Goal: Task Accomplishment & Management: Manage account settings

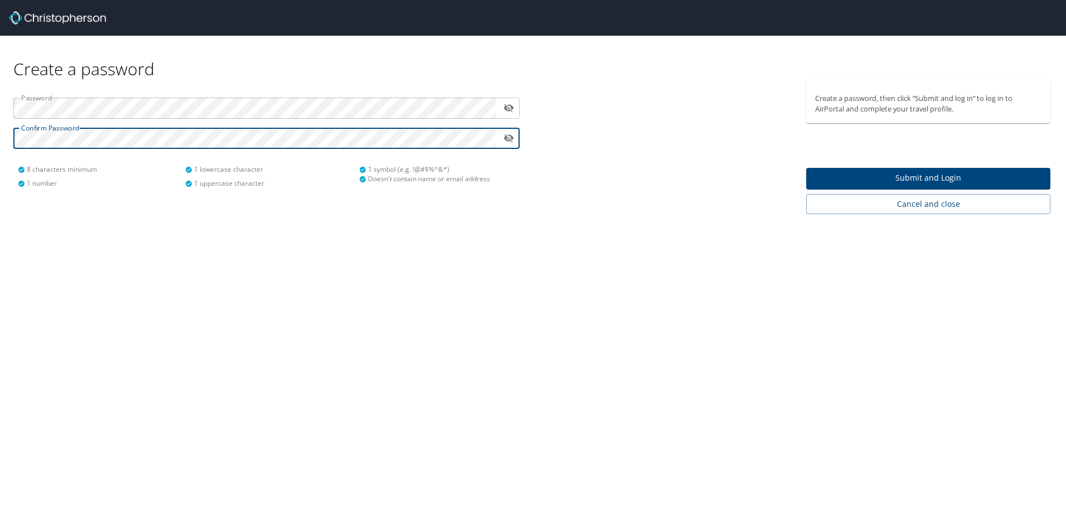
click at [905, 188] on button "Submit and Login" at bounding box center [928, 179] width 244 height 22
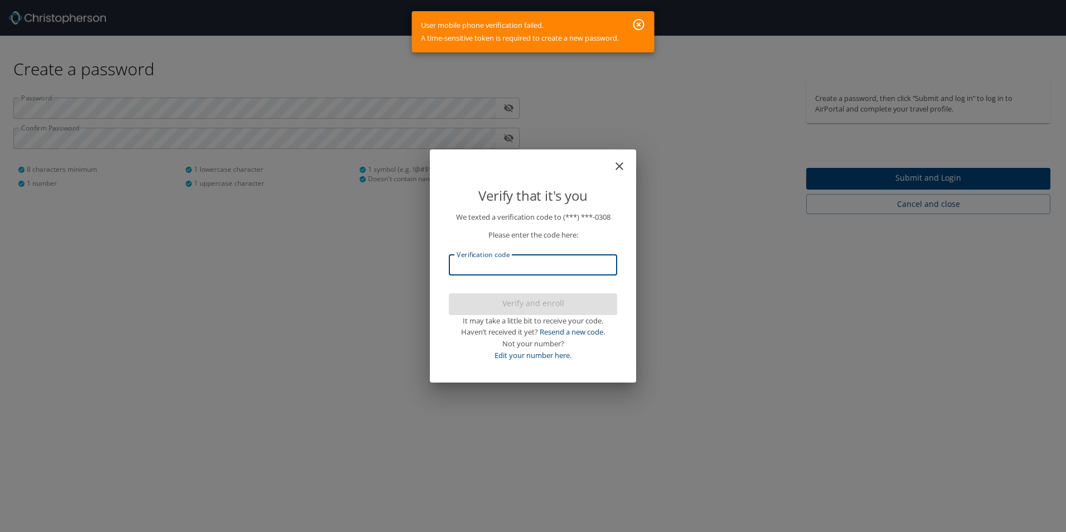
click at [531, 275] on input "Verification code" at bounding box center [533, 264] width 168 height 21
click at [584, 333] on link "Resend a new code." at bounding box center [572, 332] width 65 height 10
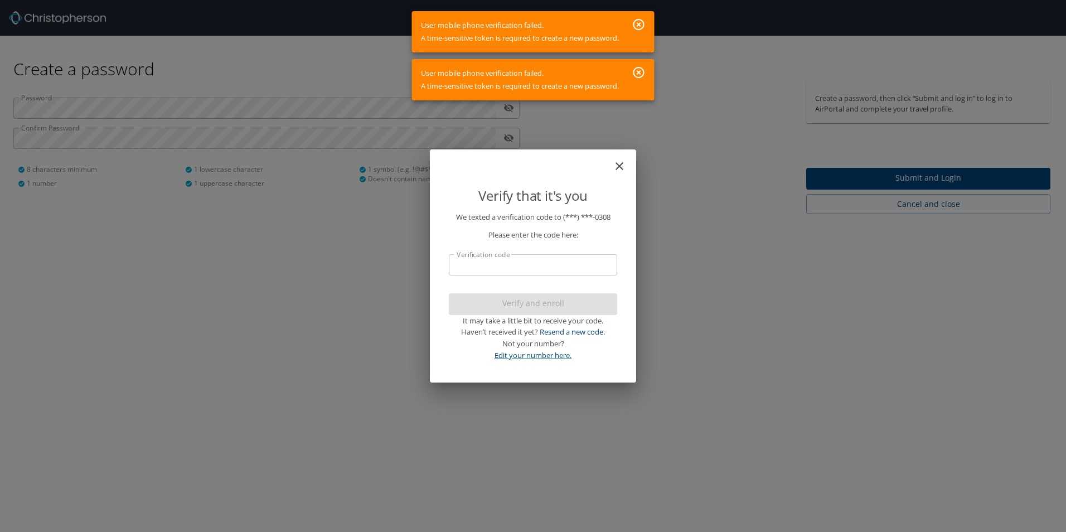
click at [542, 360] on link "Edit your number here." at bounding box center [533, 355] width 77 height 10
select select "US"
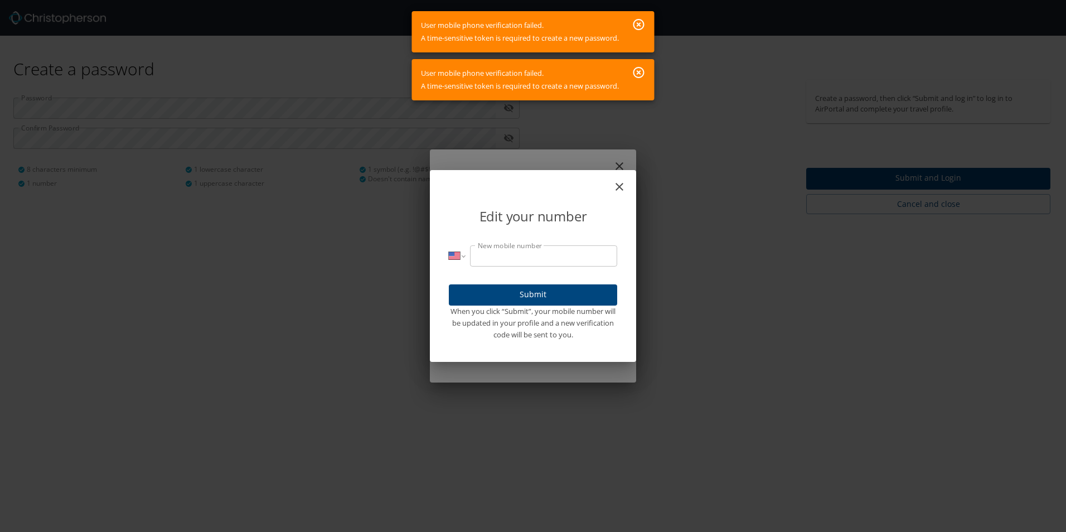
click at [557, 252] on input "New mobile number" at bounding box center [543, 255] width 147 height 21
type input "(225) 505-0308"
click at [480, 289] on span "Submit" at bounding box center [533, 295] width 151 height 14
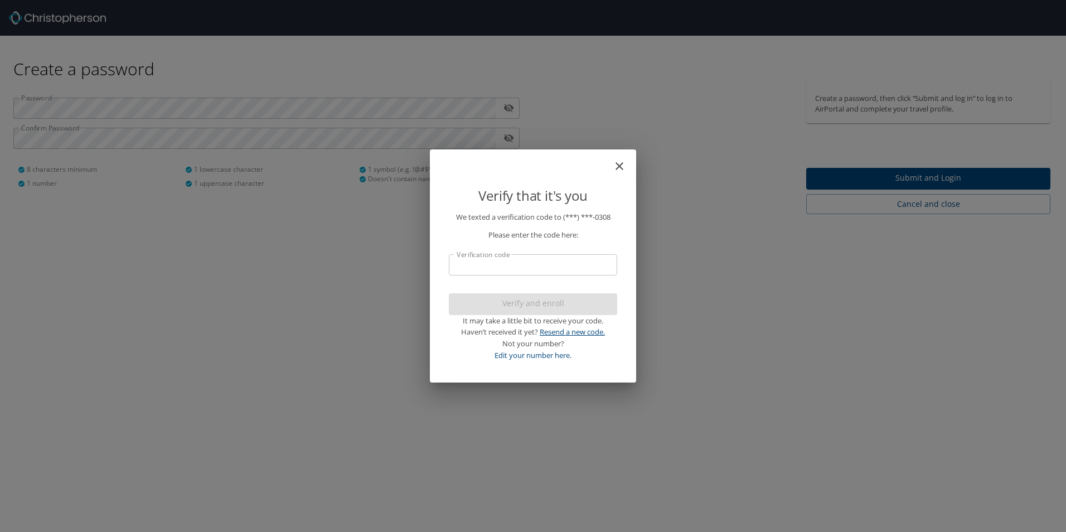
click at [579, 335] on link "Resend a new code." at bounding box center [572, 332] width 65 height 10
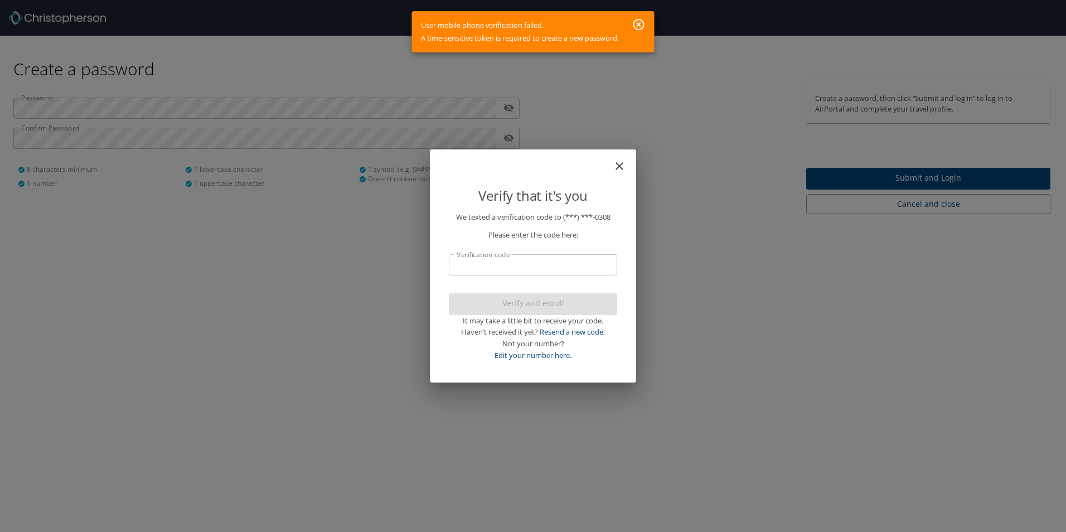
click at [615, 165] on icon "close" at bounding box center [619, 165] width 13 height 13
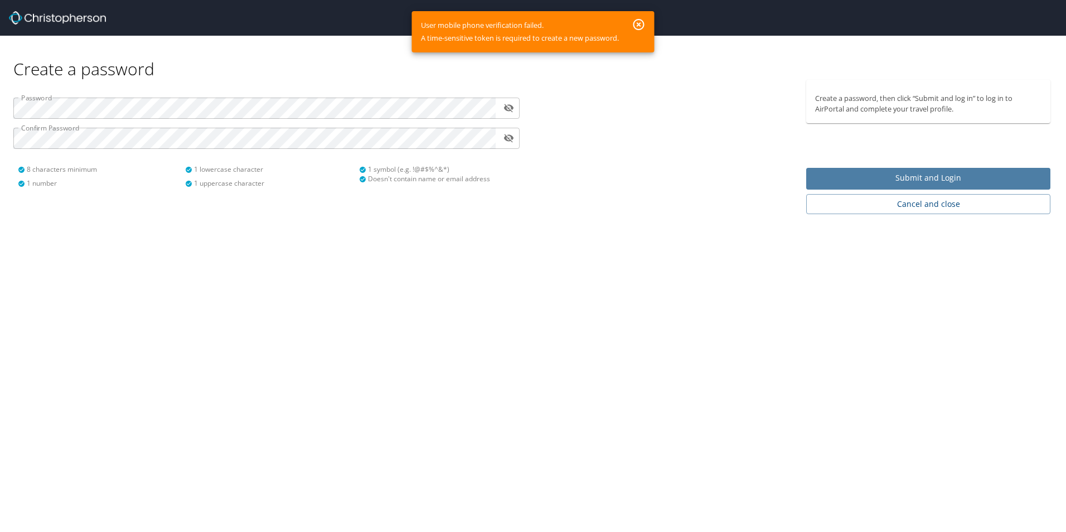
click at [928, 181] on span "Submit and Login" at bounding box center [928, 178] width 226 height 14
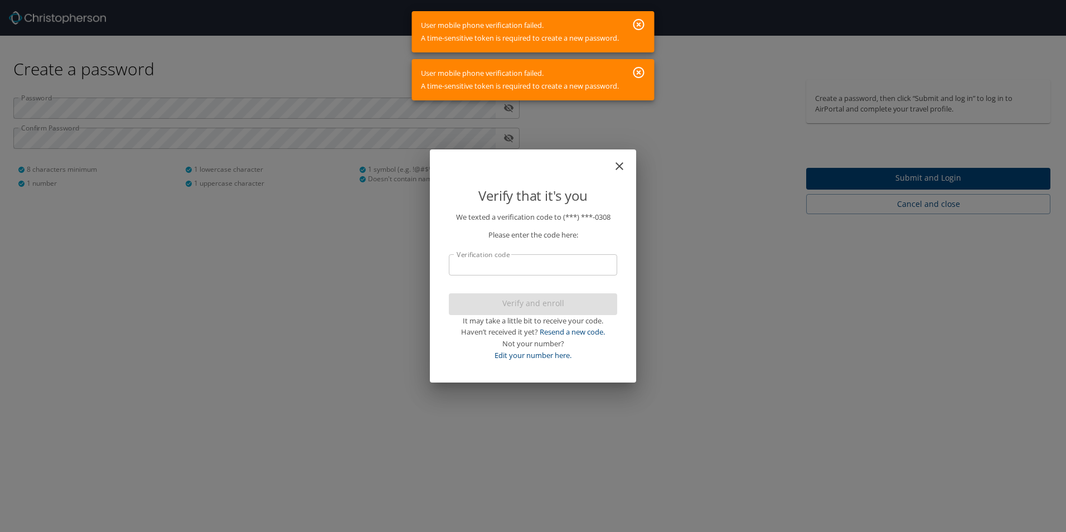
click at [641, 74] on icon "button" at bounding box center [639, 72] width 11 height 11
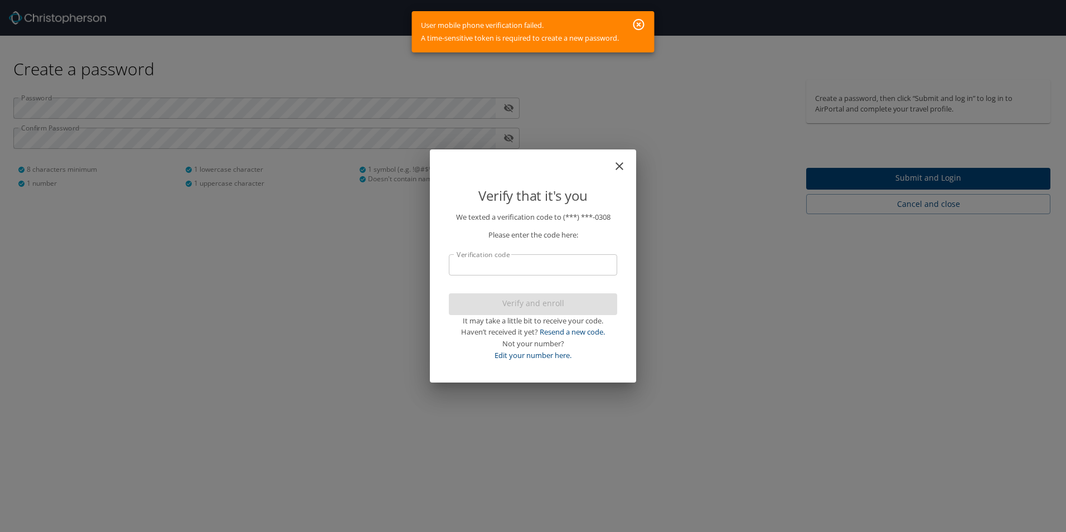
click at [639, 29] on icon "button" at bounding box center [639, 24] width 11 height 11
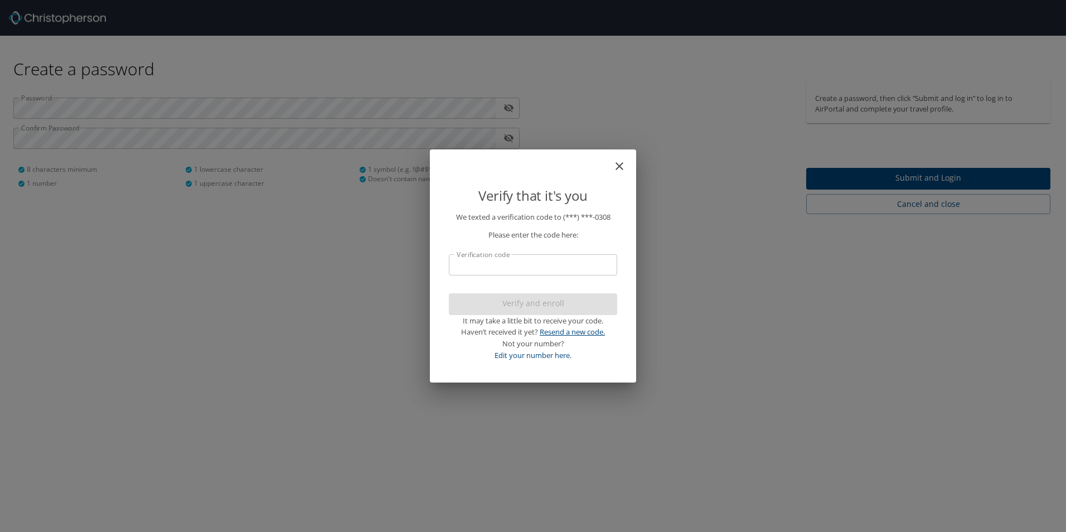
click at [577, 331] on link "Resend a new code." at bounding box center [572, 332] width 65 height 10
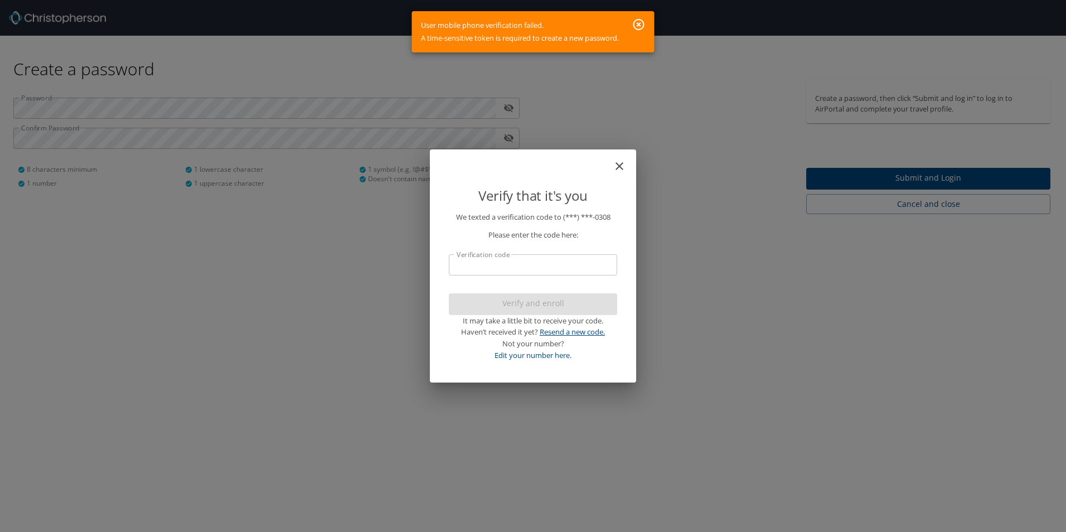
click at [579, 330] on link "Resend a new code." at bounding box center [572, 332] width 65 height 10
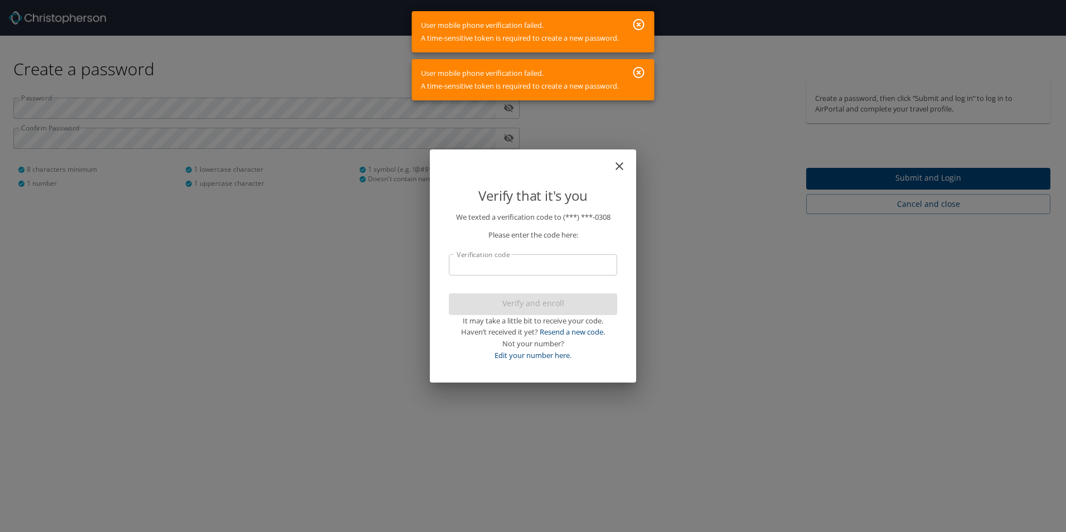
click at [616, 163] on icon "close" at bounding box center [620, 166] width 8 height 8
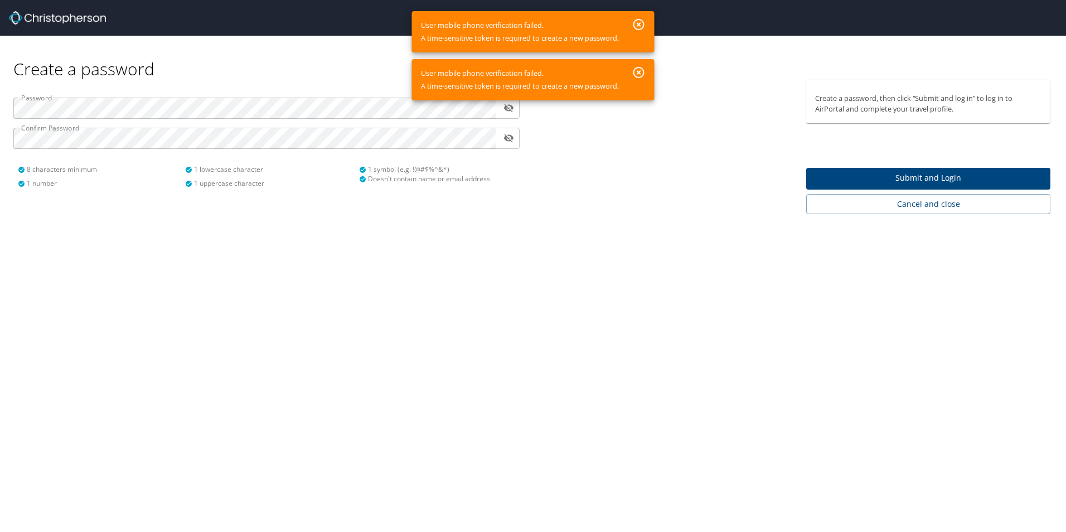
click at [552, 209] on div at bounding box center [666, 147] width 267 height 134
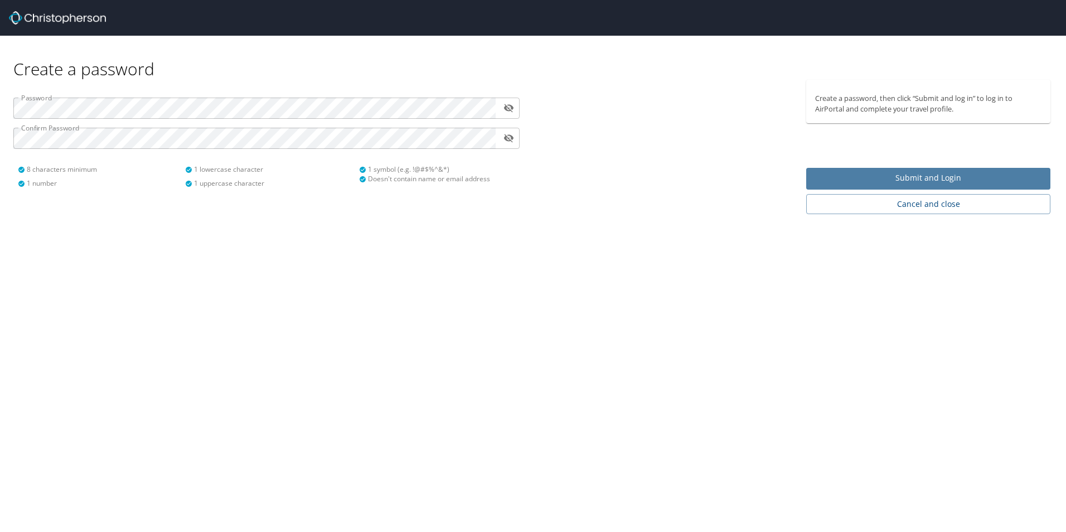
click at [942, 183] on span "Submit and Login" at bounding box center [928, 178] width 226 height 14
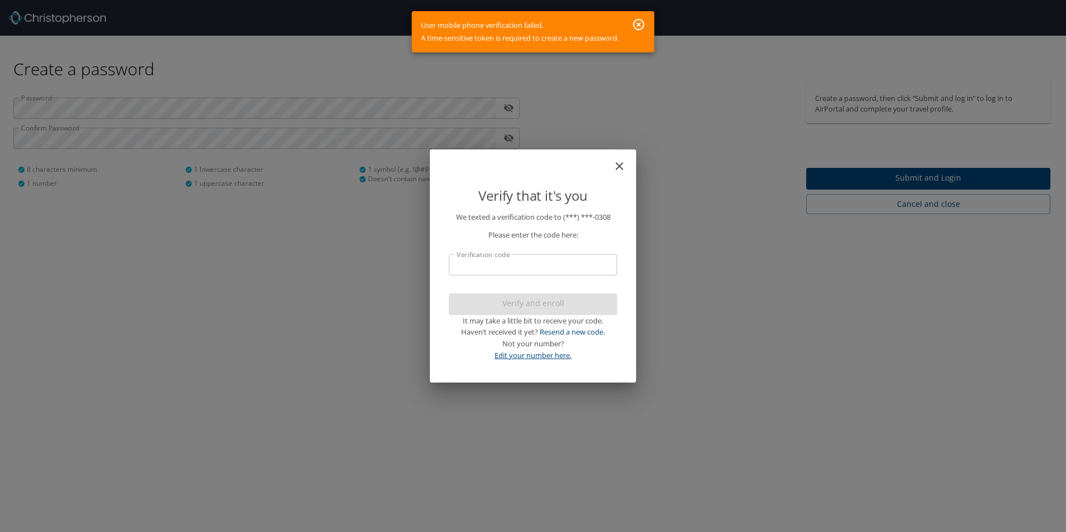
click at [554, 353] on link "Edit your number here." at bounding box center [533, 355] width 77 height 10
select select "US"
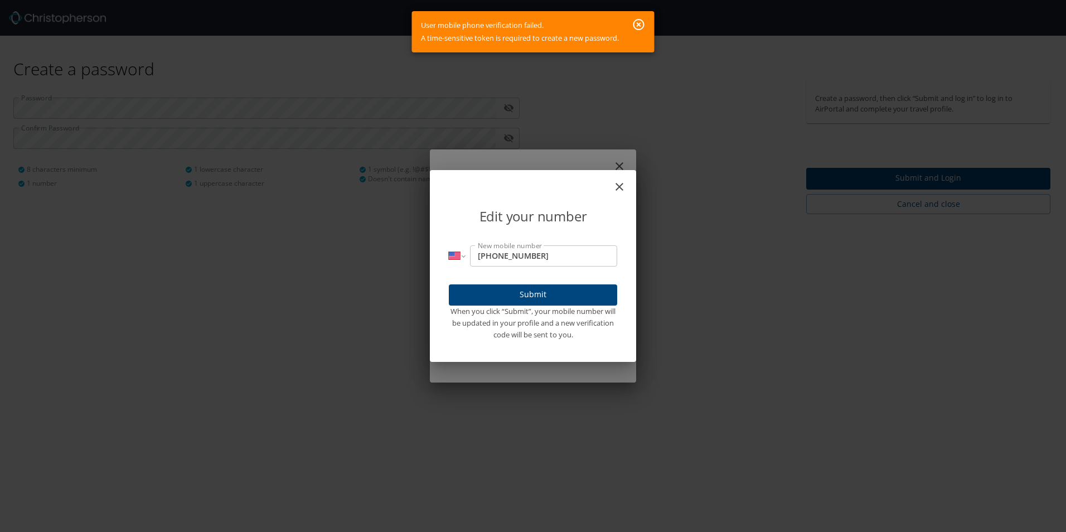
click at [581, 265] on input "(225) 505-0308" at bounding box center [543, 255] width 147 height 21
type input "(225) 810-2182"
click at [560, 287] on button "Submit" at bounding box center [533, 295] width 168 height 22
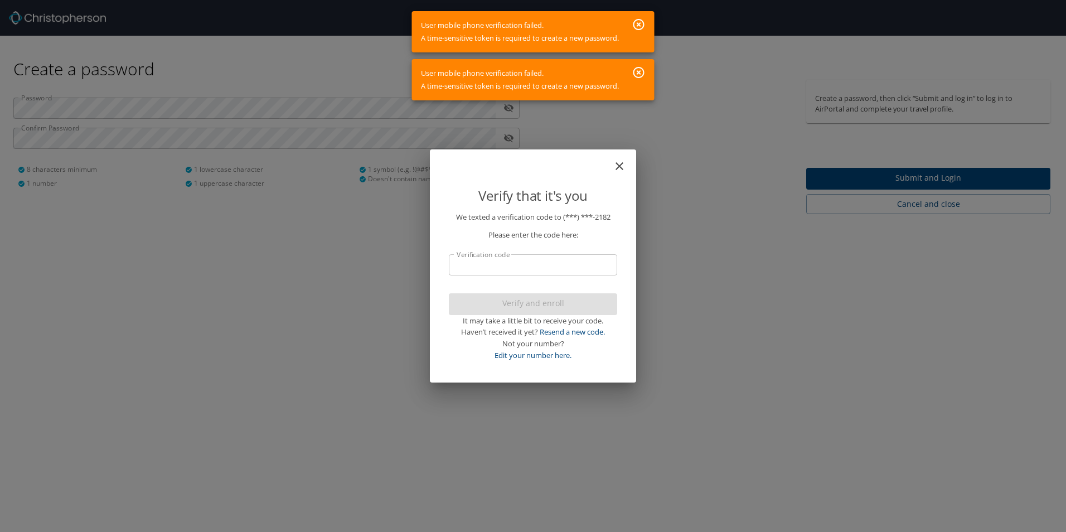
click at [616, 163] on icon "close" at bounding box center [620, 166] width 8 height 8
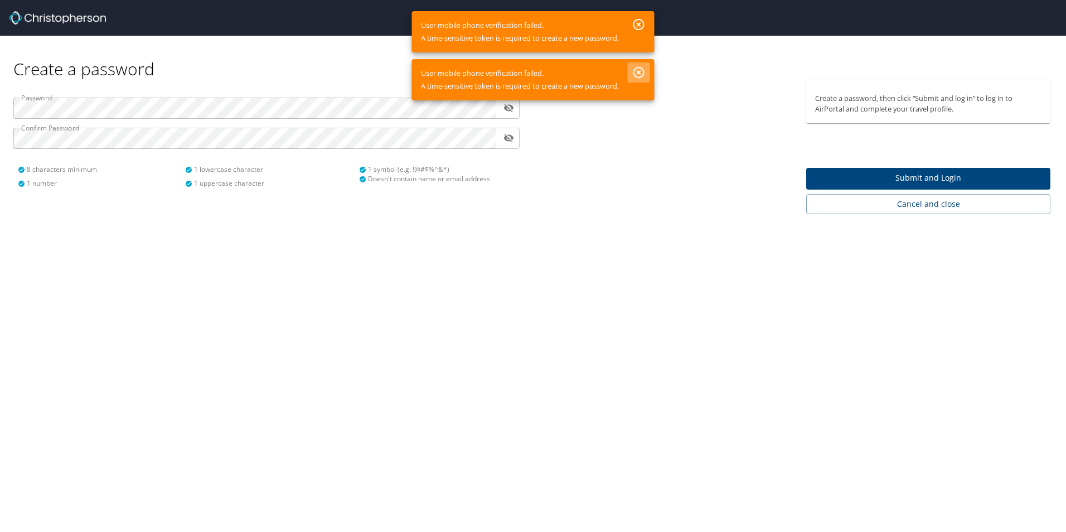
click at [636, 70] on icon "button" at bounding box center [639, 72] width 11 height 11
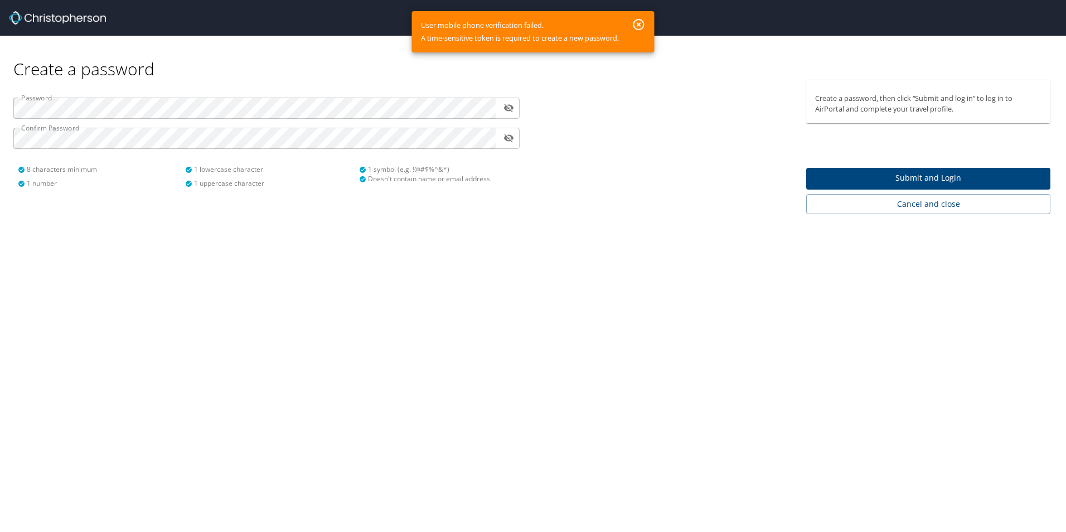
click at [632, 27] on button "button" at bounding box center [639, 24] width 22 height 20
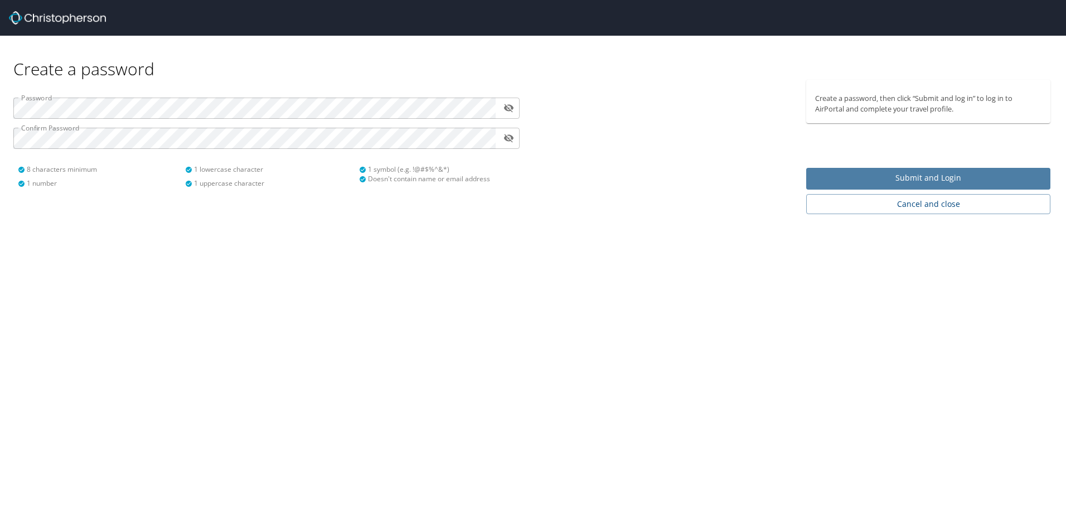
click at [911, 175] on span "Submit and Login" at bounding box center [928, 178] width 226 height 14
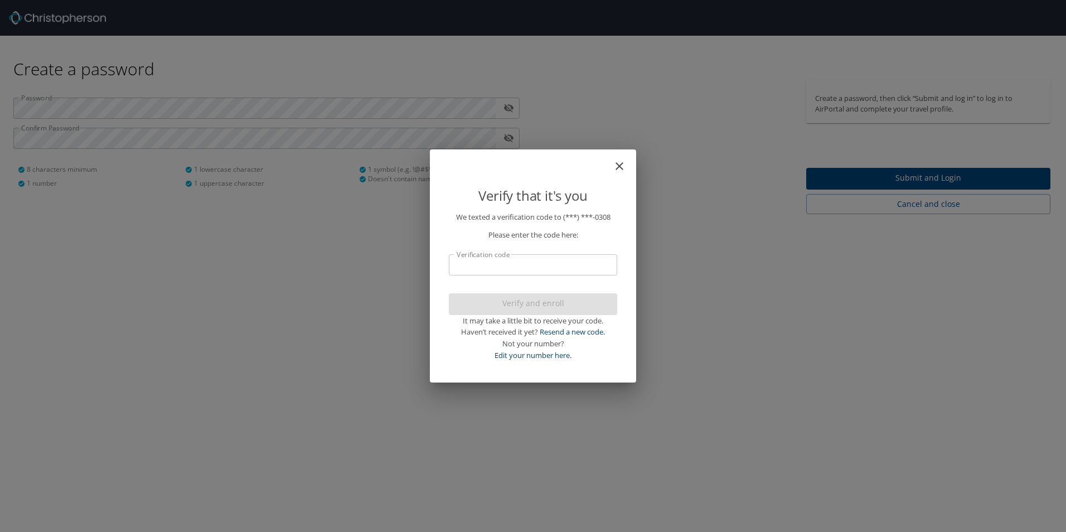
click at [565, 270] on input "Verification code" at bounding box center [533, 264] width 168 height 21
click at [573, 331] on link "Resend a new code." at bounding box center [572, 332] width 65 height 10
click at [616, 170] on icon "close" at bounding box center [619, 165] width 13 height 13
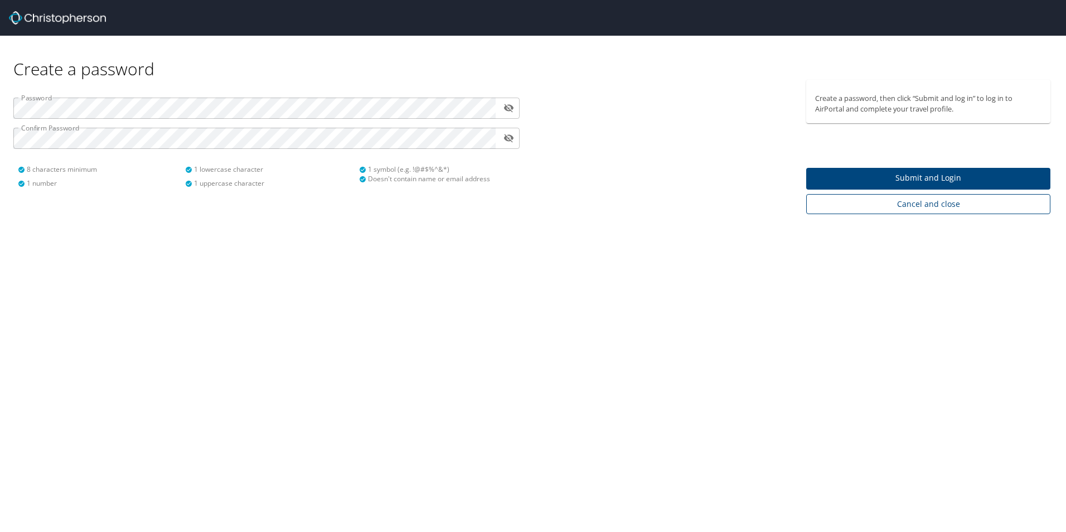
click at [878, 204] on span "Cancel and close" at bounding box center [928, 204] width 226 height 14
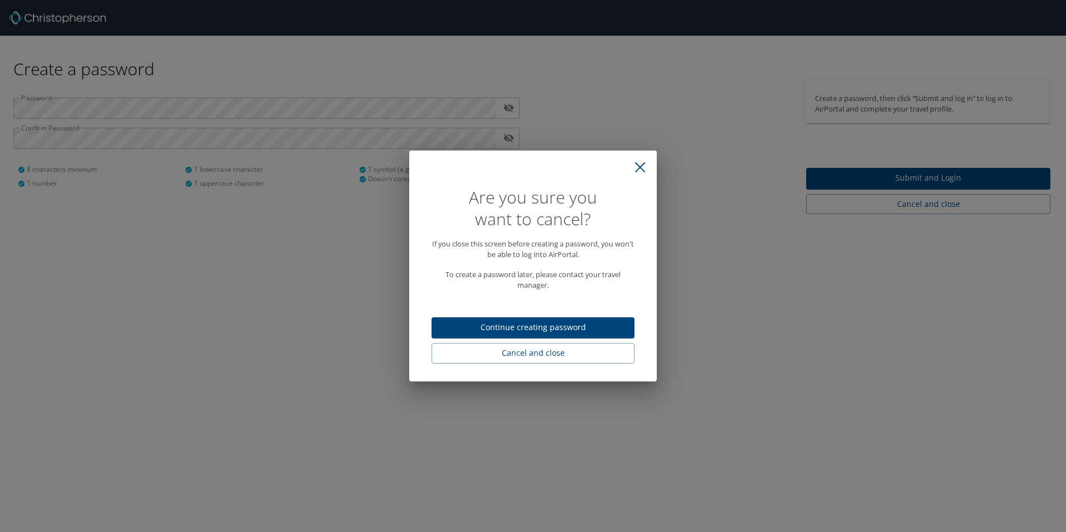
click at [537, 334] on span "Continue creating password" at bounding box center [533, 328] width 185 height 14
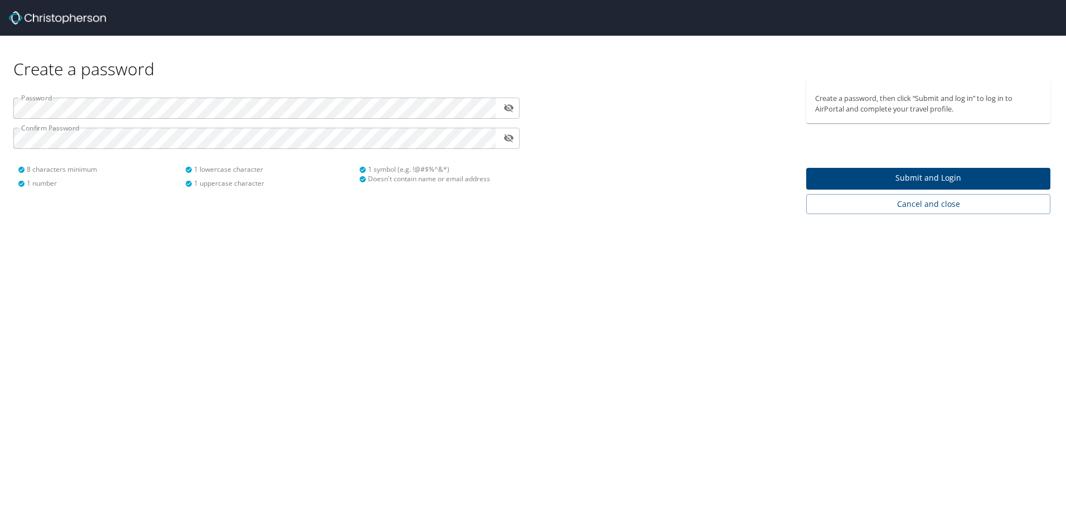
click at [828, 172] on span "Submit and Login" at bounding box center [928, 178] width 226 height 14
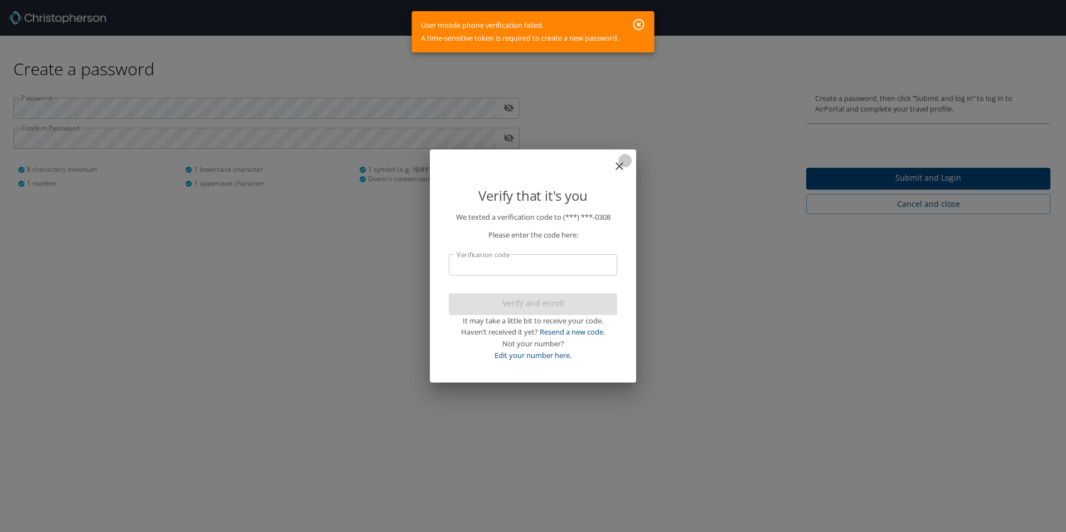
click at [613, 165] on icon "close" at bounding box center [619, 165] width 13 height 13
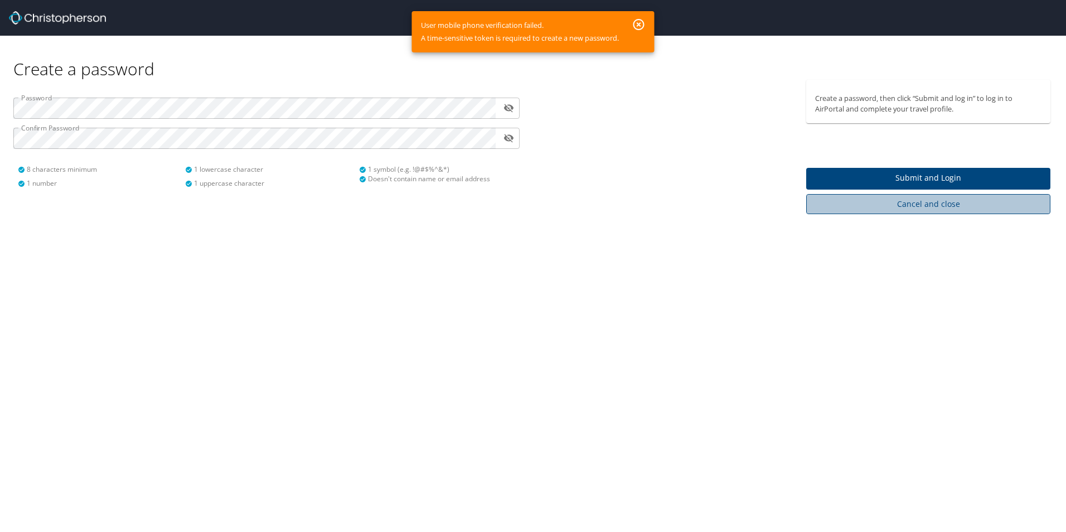
click at [998, 205] on span "Cancel and close" at bounding box center [928, 204] width 226 height 14
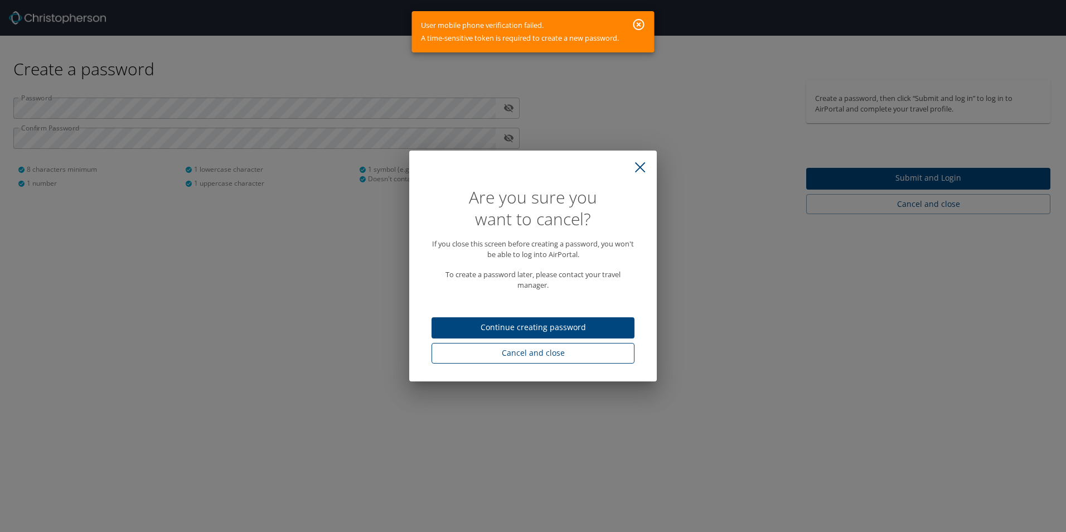
click at [576, 352] on span "Cancel and close" at bounding box center [533, 353] width 185 height 14
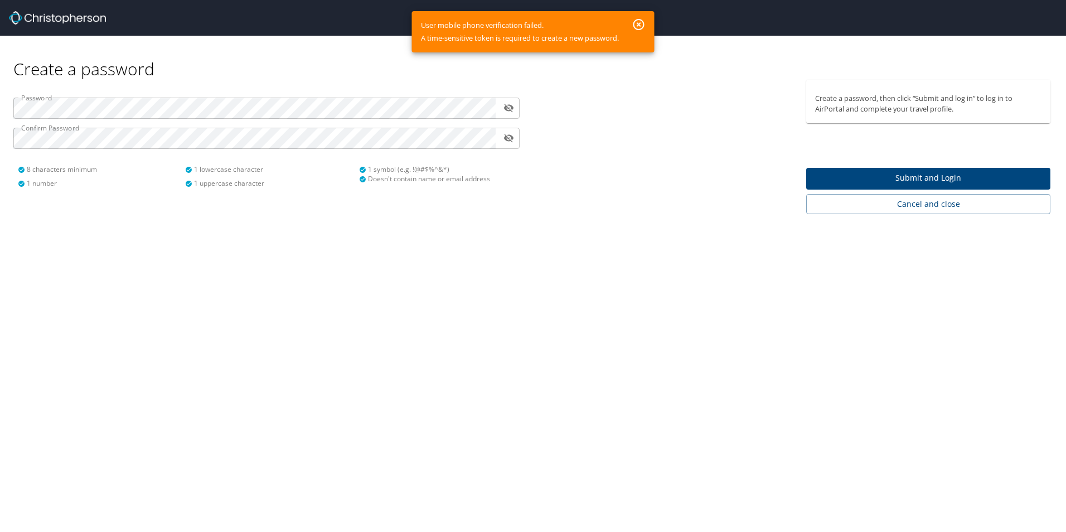
click at [642, 27] on icon "button" at bounding box center [638, 24] width 13 height 13
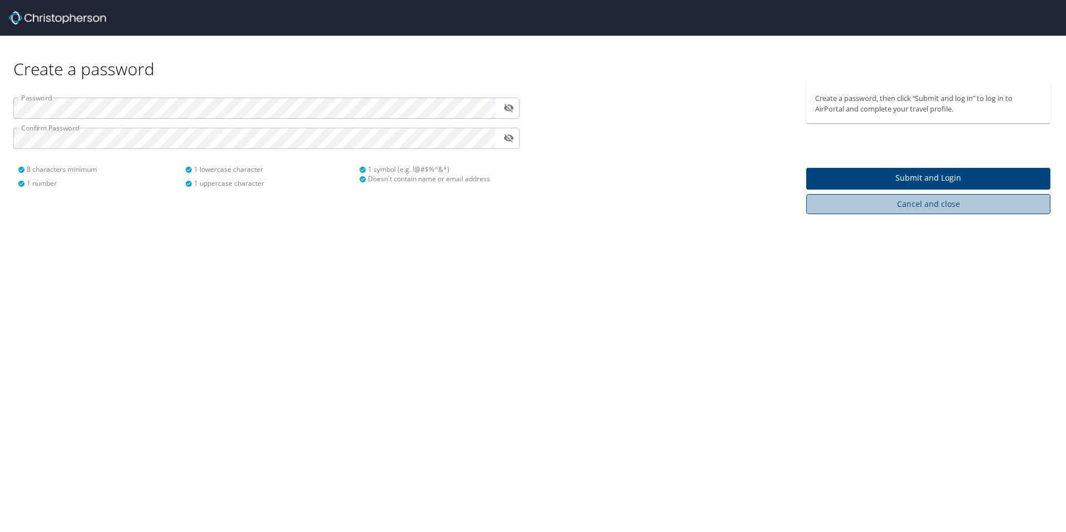
click at [936, 204] on span "Cancel and close" at bounding box center [928, 204] width 226 height 14
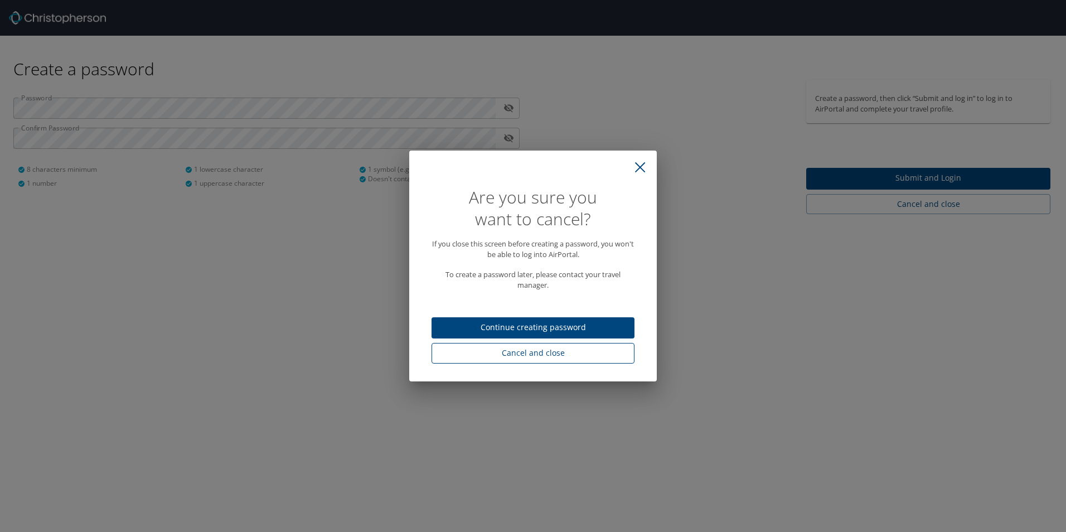
click at [567, 357] on span "Cancel and close" at bounding box center [533, 353] width 185 height 14
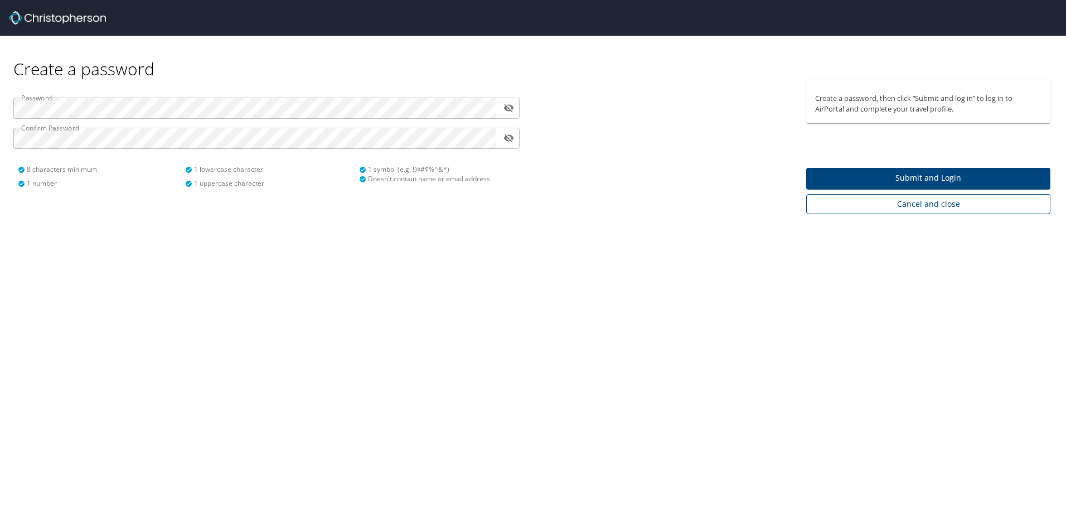
click at [866, 208] on span "Cancel and close" at bounding box center [928, 204] width 226 height 14
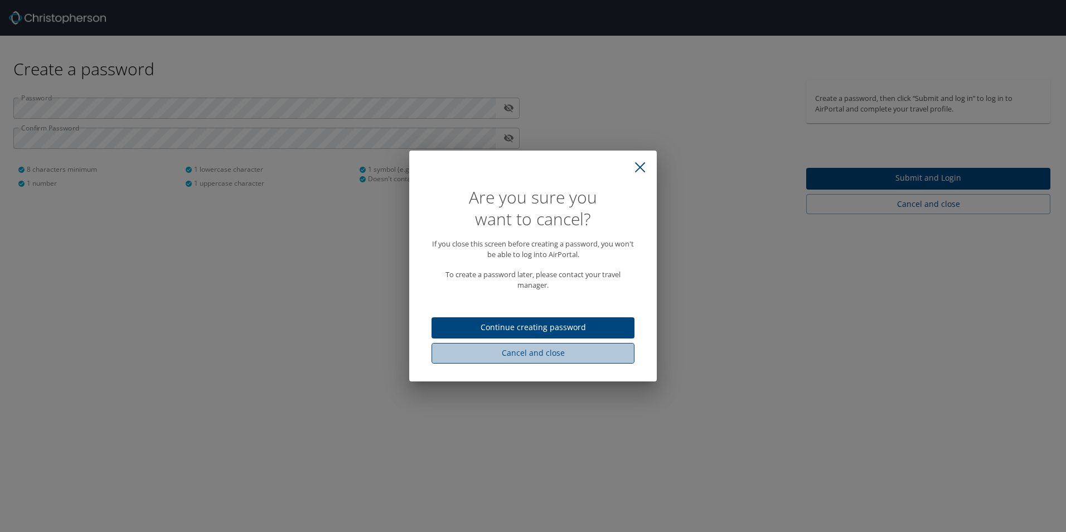
click at [562, 355] on span "Cancel and close" at bounding box center [533, 353] width 185 height 14
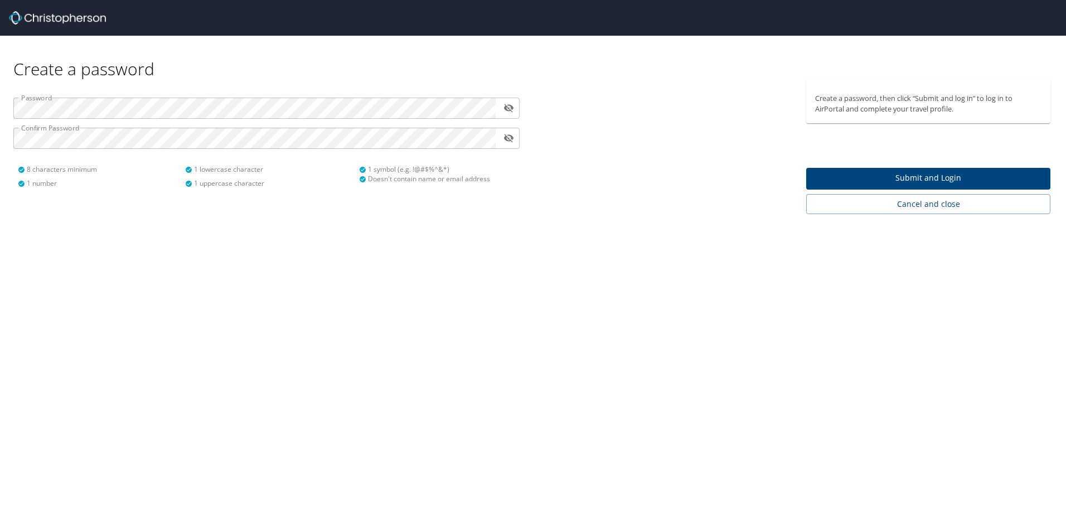
click at [65, 13] on img at bounding box center [57, 17] width 97 height 13
click at [57, 19] on img at bounding box center [57, 17] width 97 height 13
click at [12, 18] on img at bounding box center [57, 17] width 97 height 13
click at [13, 18] on img at bounding box center [57, 17] width 97 height 13
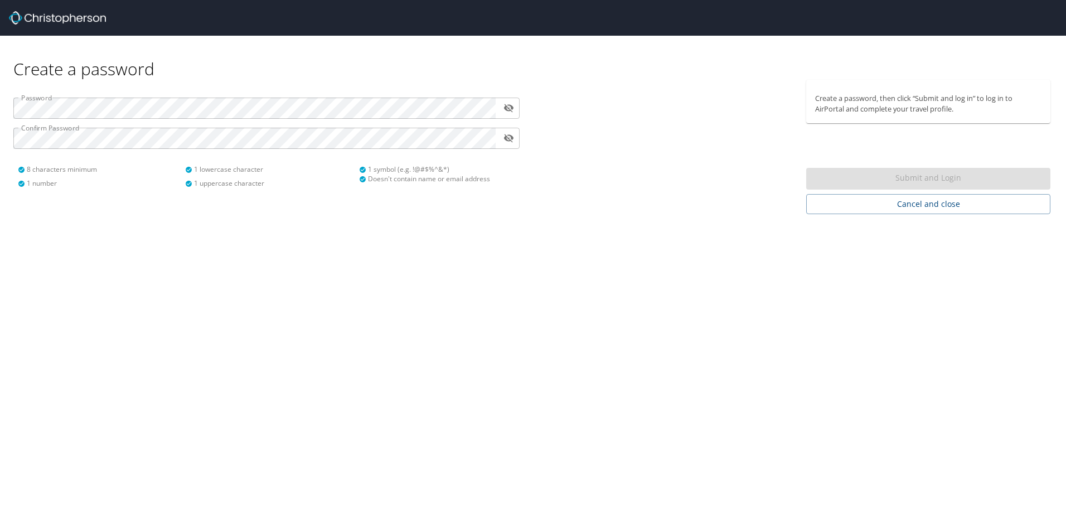
drag, startPoint x: 386, startPoint y: 262, endPoint x: 380, endPoint y: 263, distance: 6.2
click at [386, 263] on div "Create a password Password ​ Confirm Password ​ 8 characters minimum 1 number 1…" at bounding box center [533, 266] width 1066 height 532
click at [504, 142] on icon "toggle password visibility" at bounding box center [509, 138] width 11 height 11
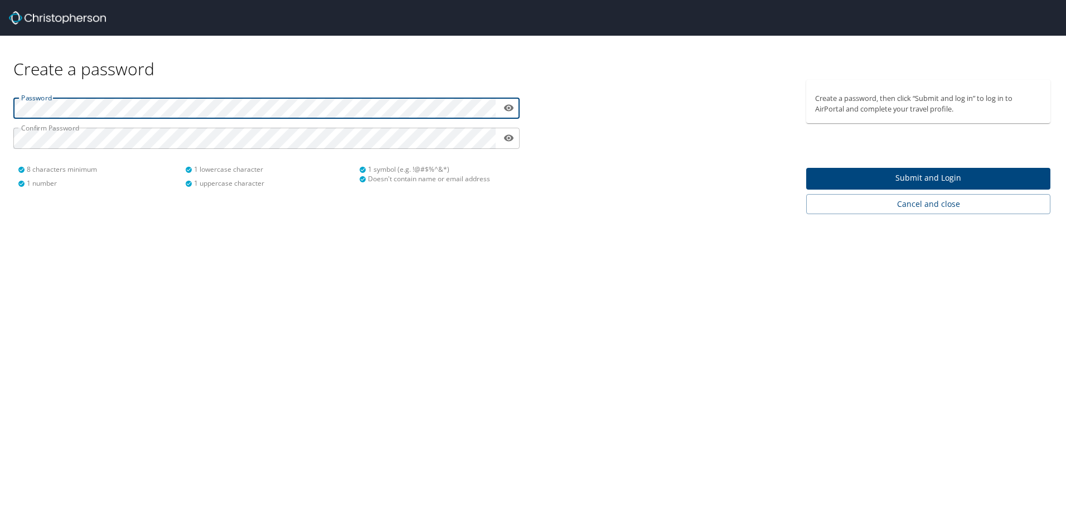
click at [539, 352] on div "Create a password Password ​ Confirm Password ​ 8 characters minimum 1 number 1…" at bounding box center [533, 266] width 1066 height 532
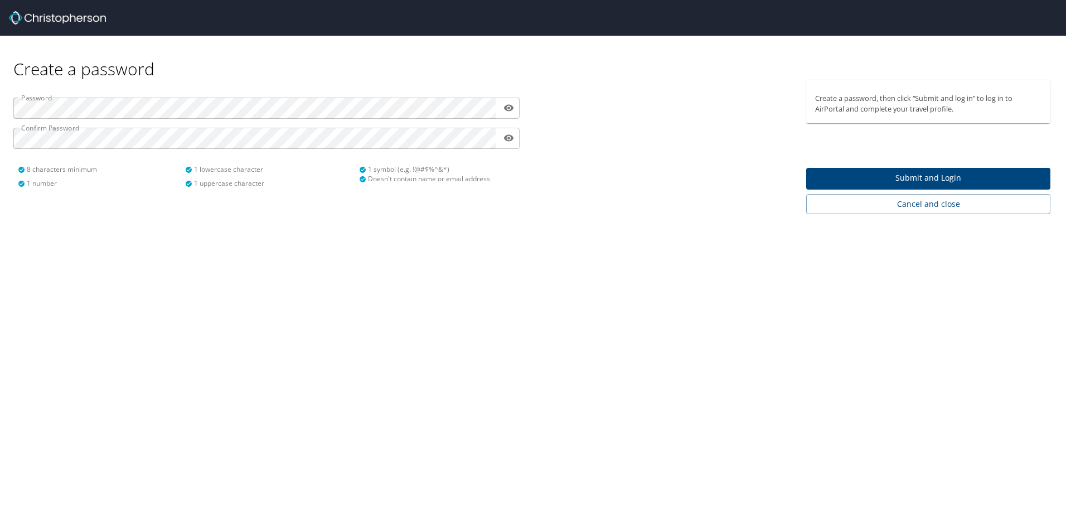
click at [878, 176] on span "Submit and Login" at bounding box center [928, 178] width 226 height 14
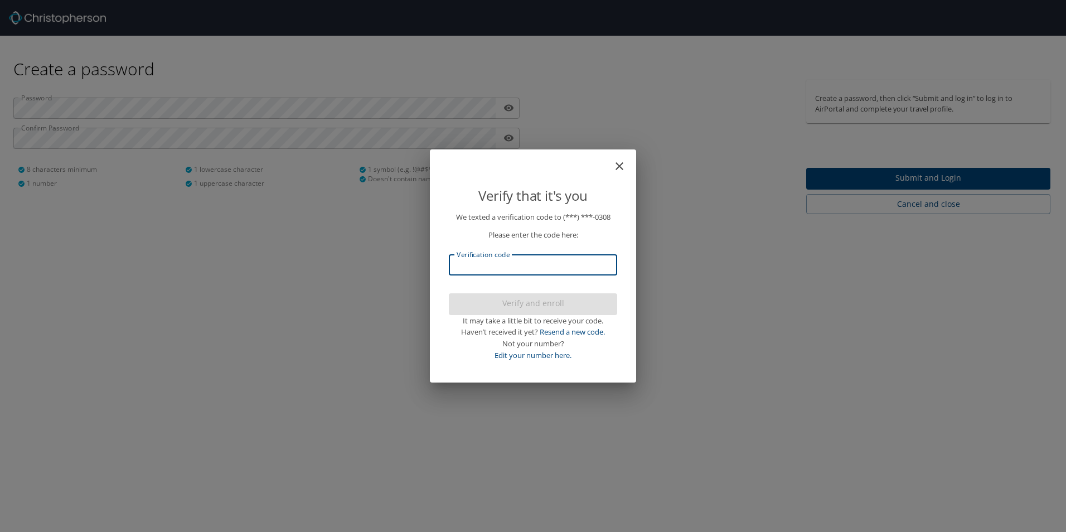
click at [560, 272] on input "Verification code" at bounding box center [533, 264] width 168 height 21
type input "845053"
click at [555, 302] on span "Verify and enroll" at bounding box center [533, 304] width 151 height 14
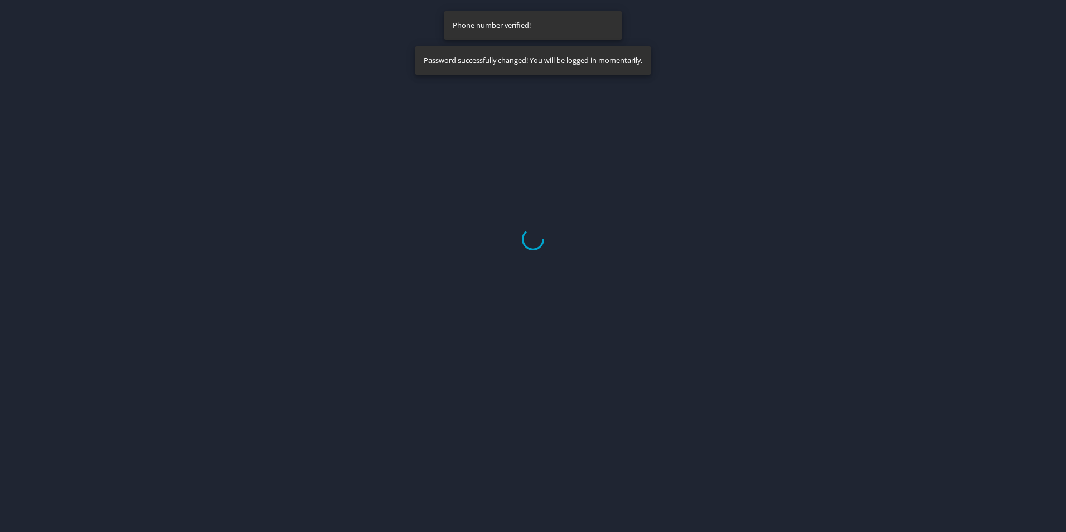
select select "US"
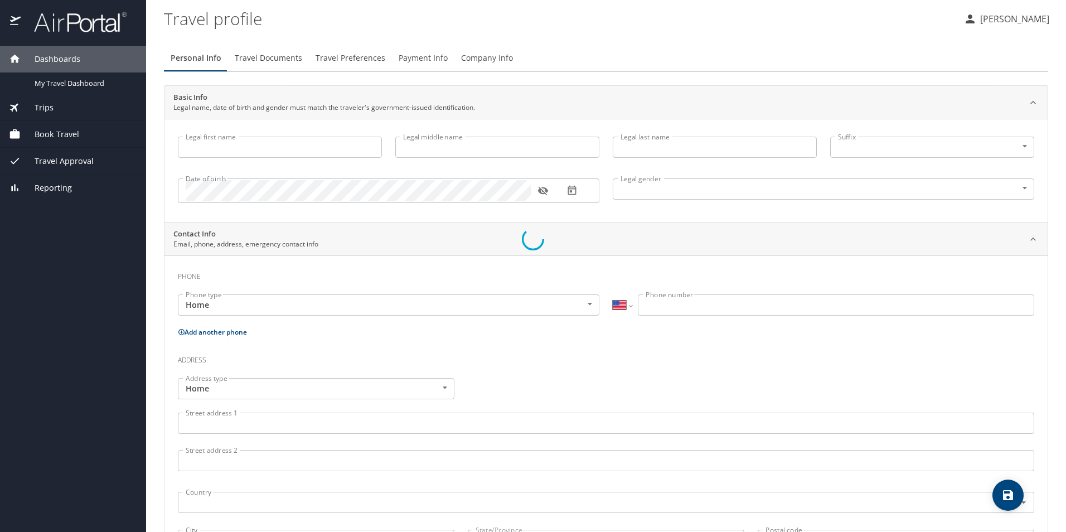
type input "Morgan"
type input "Patton"
type input "Male"
select select "US"
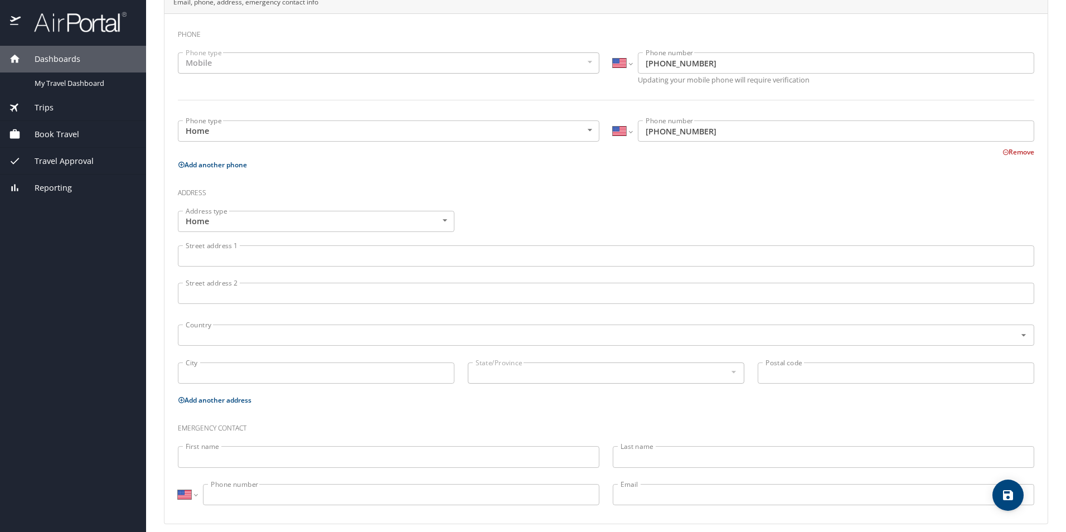
scroll to position [252, 0]
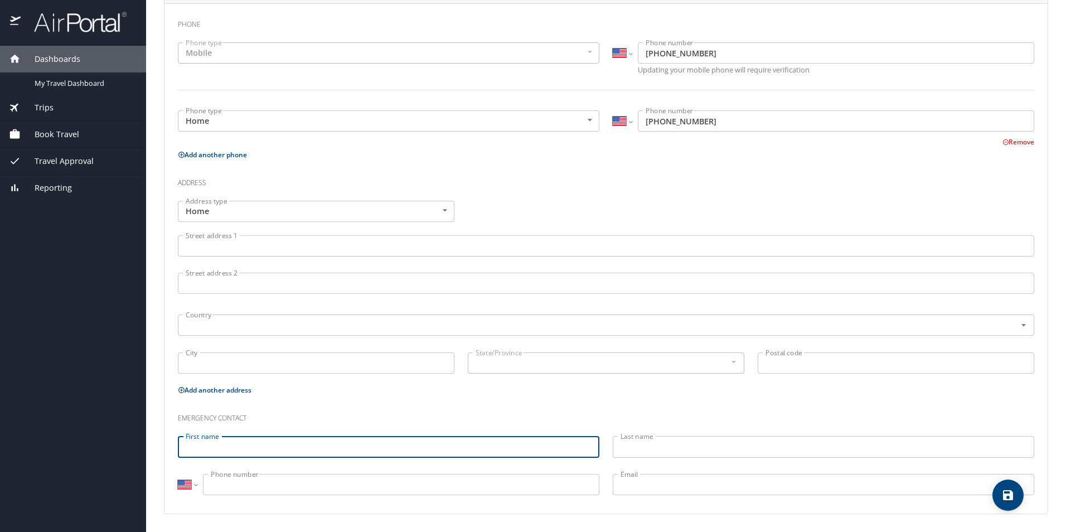
click at [428, 447] on input "First name" at bounding box center [389, 446] width 422 height 21
type input "Dave"
click at [685, 454] on input "Last name" at bounding box center [824, 446] width 422 height 21
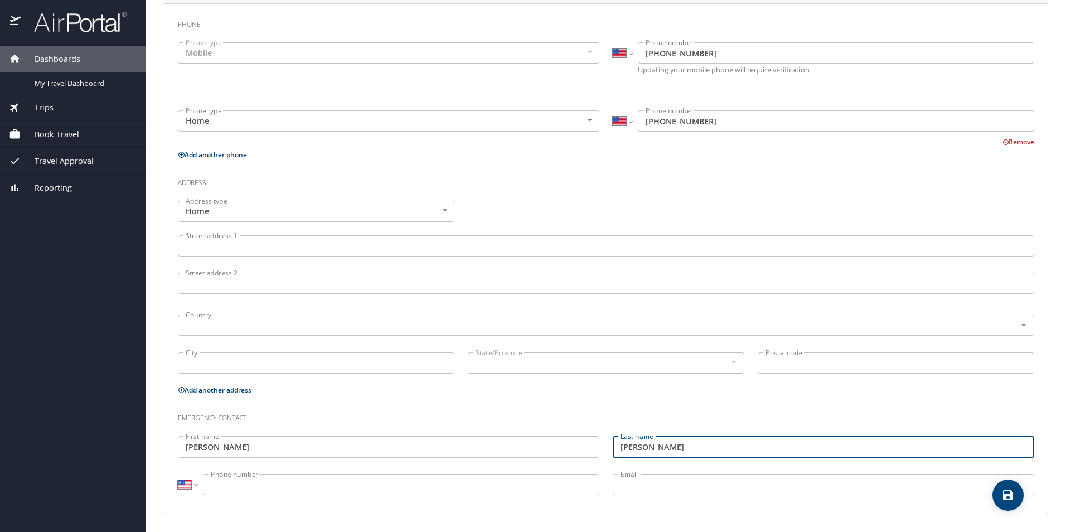
type input "Patton"
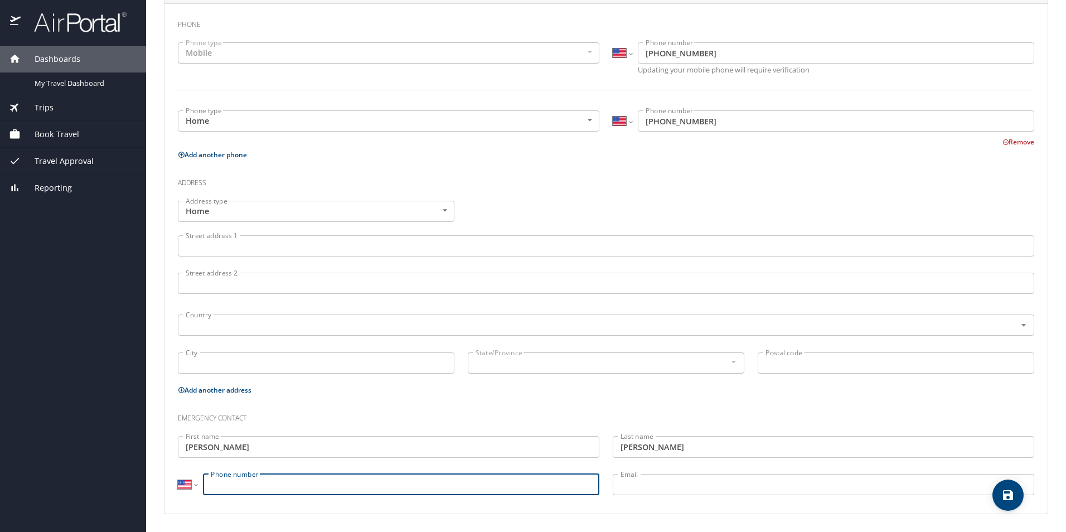
click at [502, 491] on input "Phone number" at bounding box center [401, 484] width 397 height 21
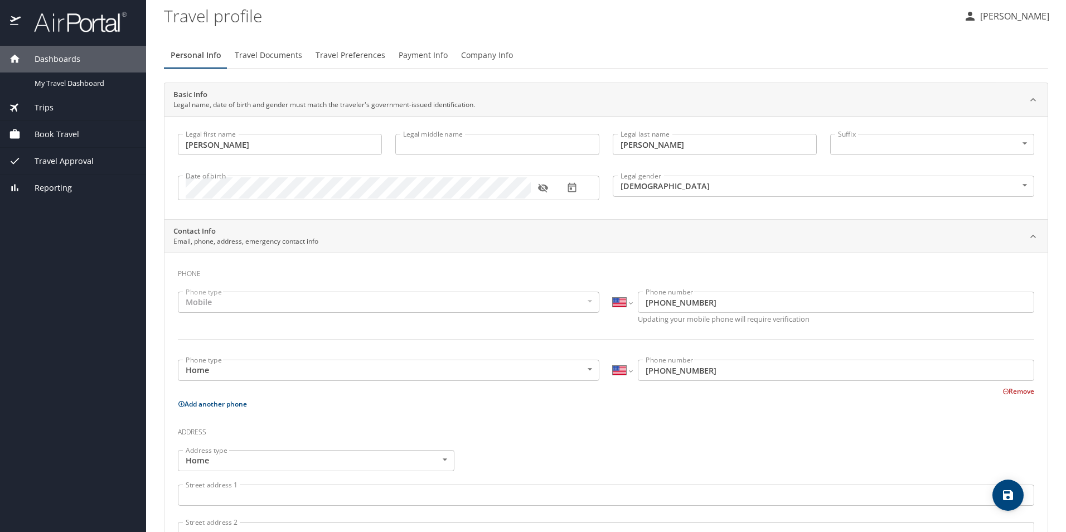
scroll to position [0, 0]
type input "(225) 278-9184"
click at [274, 57] on span "Travel Documents" at bounding box center [268, 58] width 67 height 14
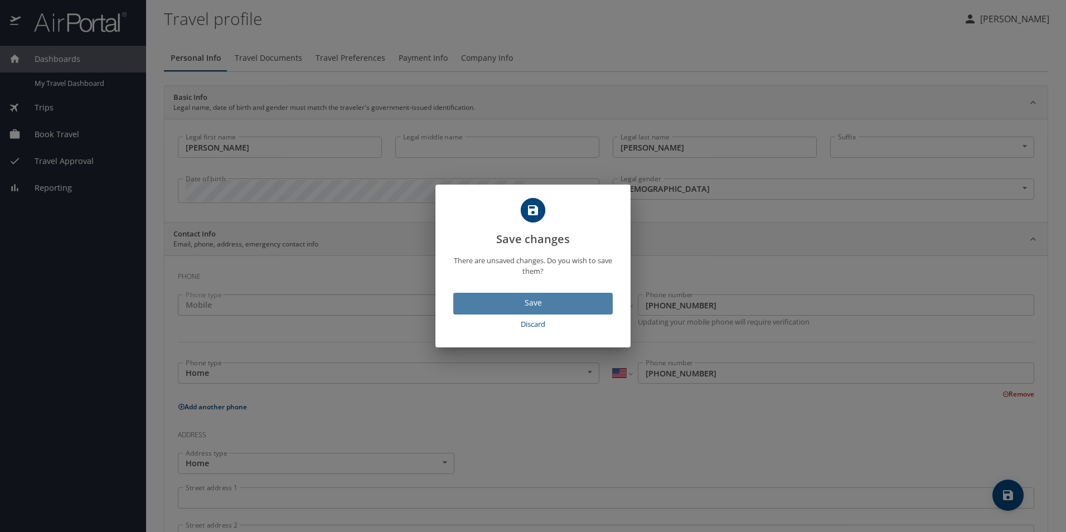
click at [521, 308] on span "Save" at bounding box center [533, 303] width 142 height 14
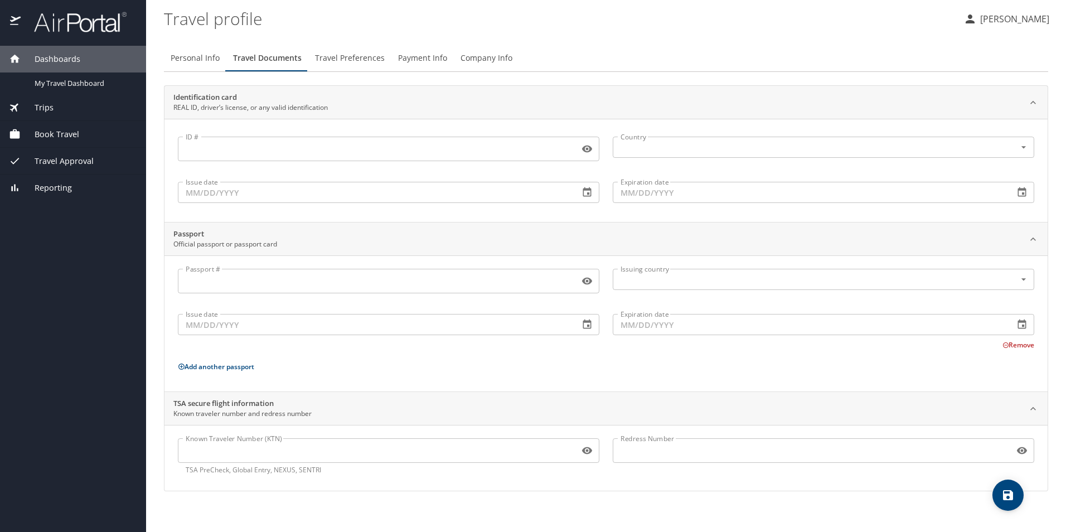
click at [463, 143] on input "ID #" at bounding box center [376, 148] width 397 height 21
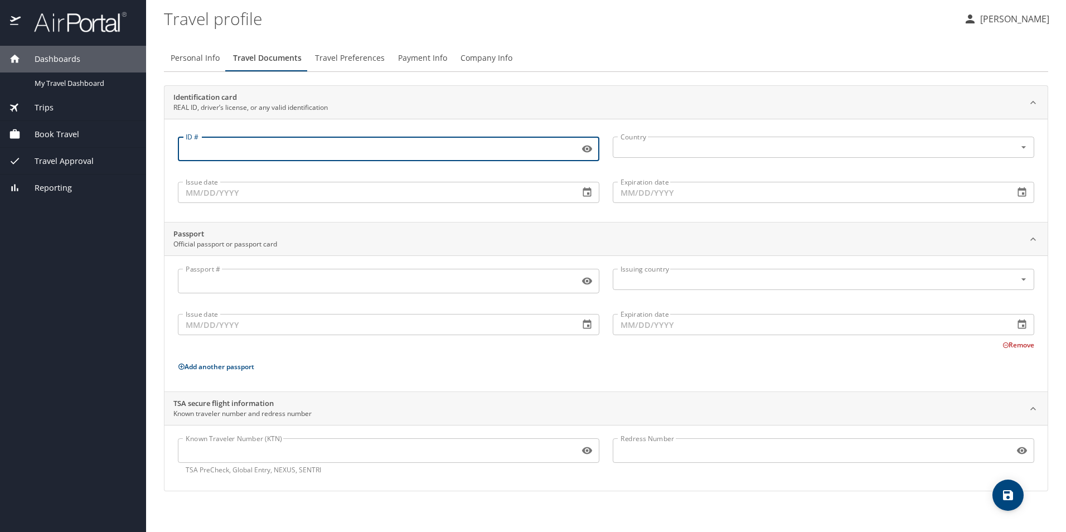
click at [365, 66] on button "Travel Preferences" at bounding box center [349, 58] width 83 height 27
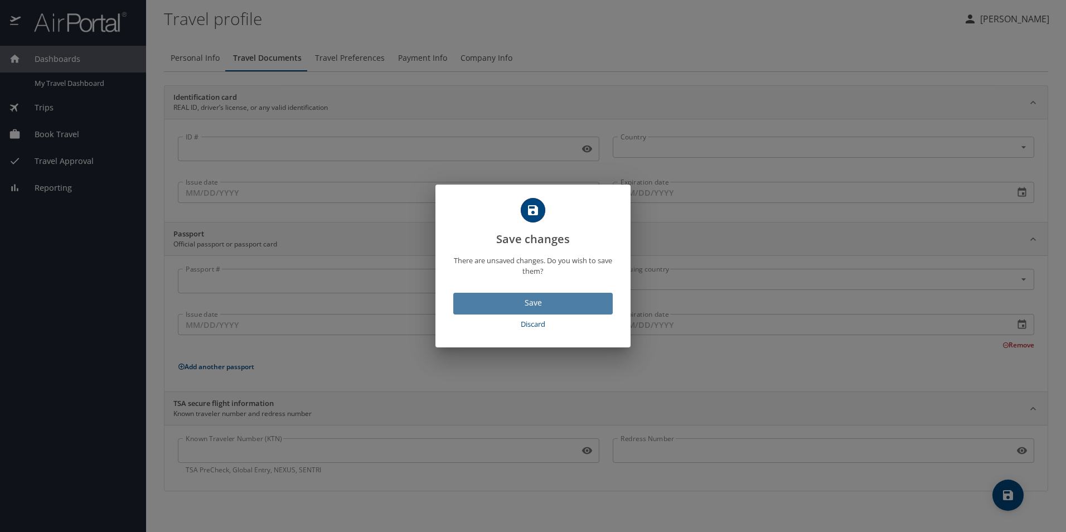
click at [538, 307] on span "Save" at bounding box center [533, 303] width 142 height 14
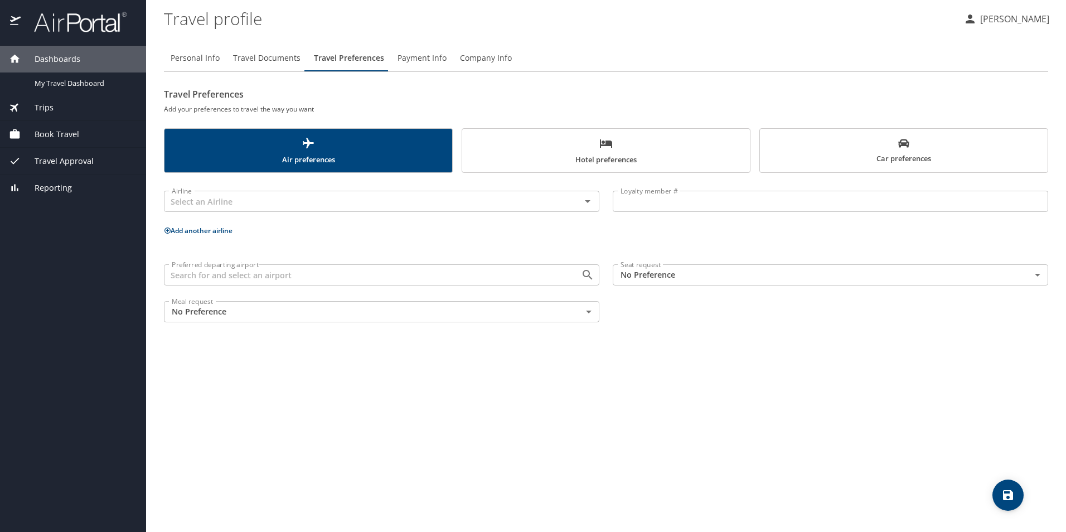
click at [104, 138] on div "Book Travel" at bounding box center [73, 134] width 128 height 12
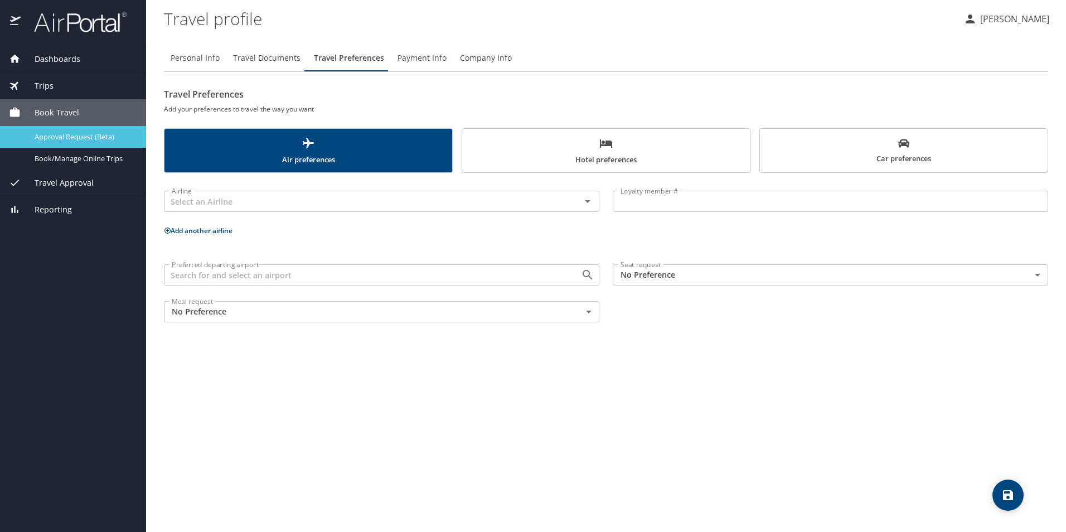
click at [87, 136] on span "Approval Request (Beta)" at bounding box center [84, 137] width 98 height 11
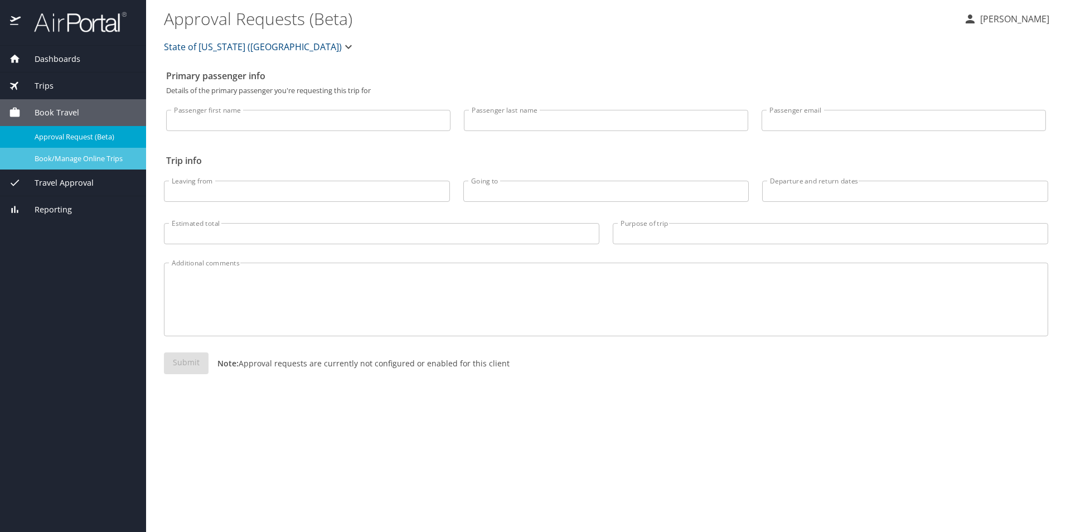
click at [115, 156] on span "Book/Manage Online Trips" at bounding box center [84, 158] width 98 height 11
